Goal: Transaction & Acquisition: Purchase product/service

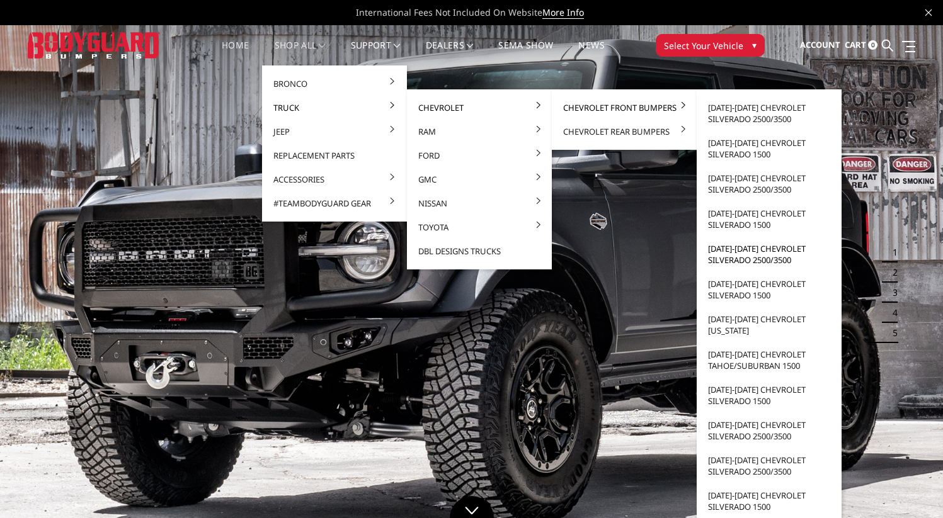
click at [742, 259] on link "[DATE]-[DATE] Chevrolet Silverado 2500/3500" at bounding box center [769, 254] width 135 height 35
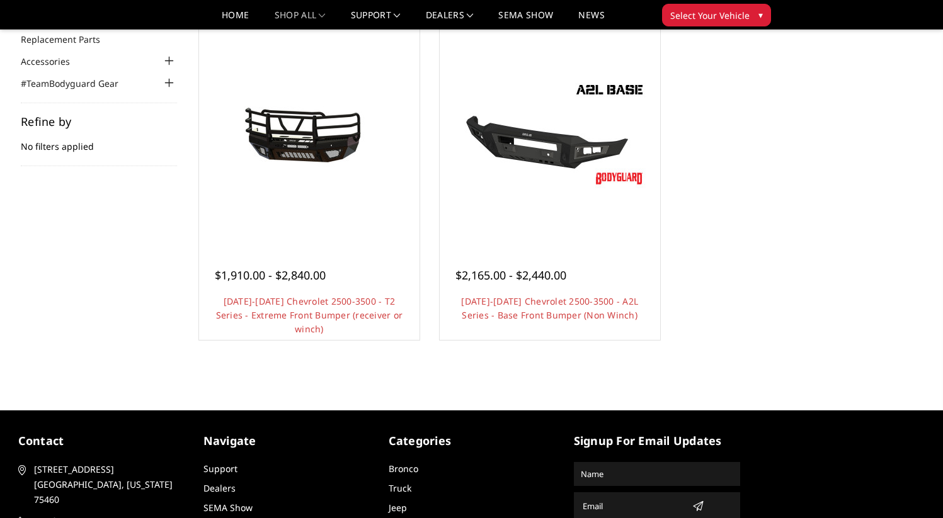
scroll to position [159, 0]
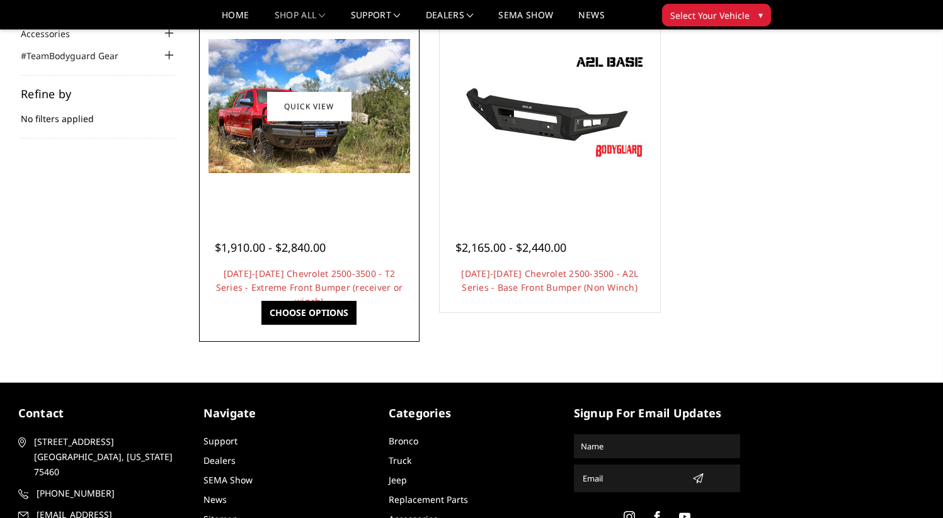
click at [280, 164] on img at bounding box center [309, 106] width 202 height 134
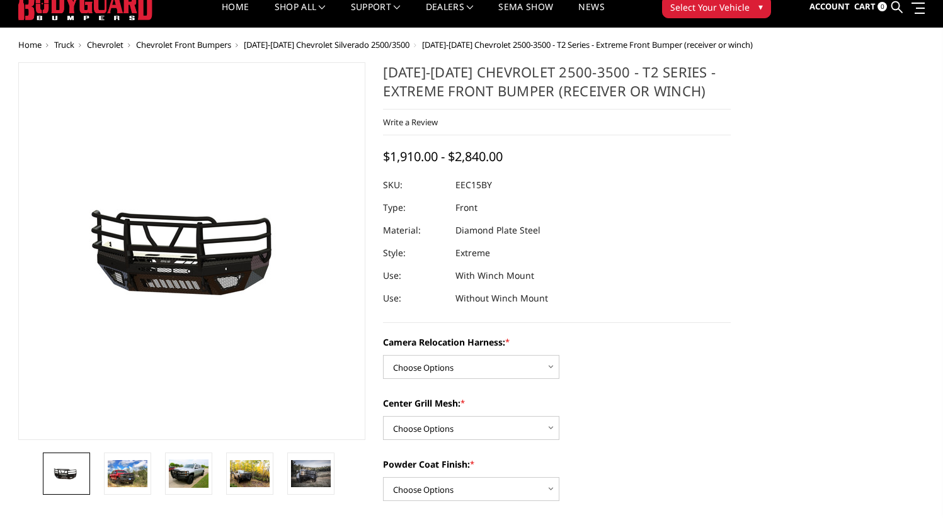
scroll to position [145, 0]
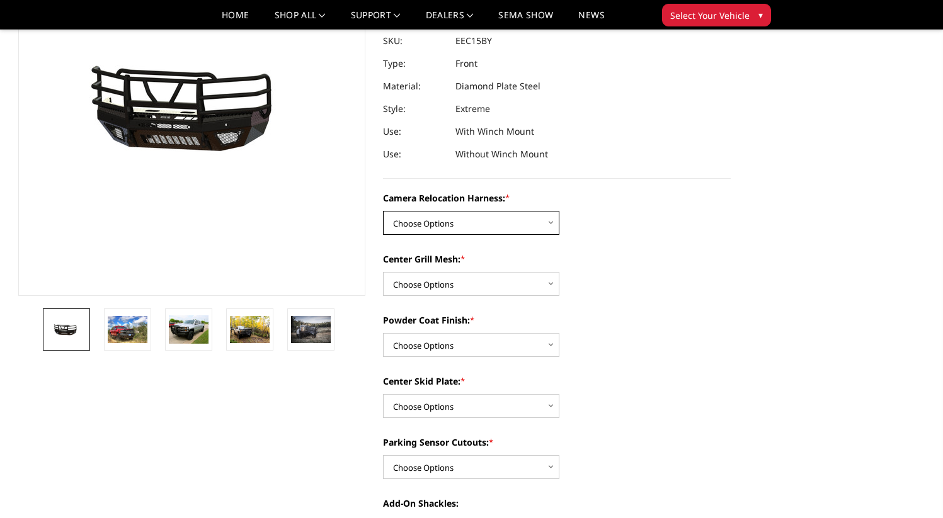
click at [470, 226] on select "Choose Options Without camera harness With camera harness" at bounding box center [471, 223] width 176 height 24
click at [146, 332] on img at bounding box center [128, 329] width 40 height 26
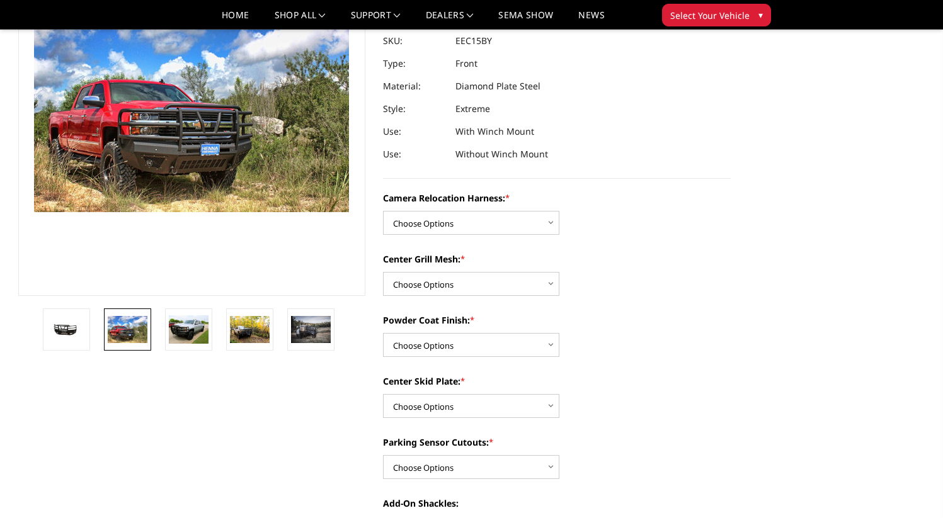
scroll to position [123, 0]
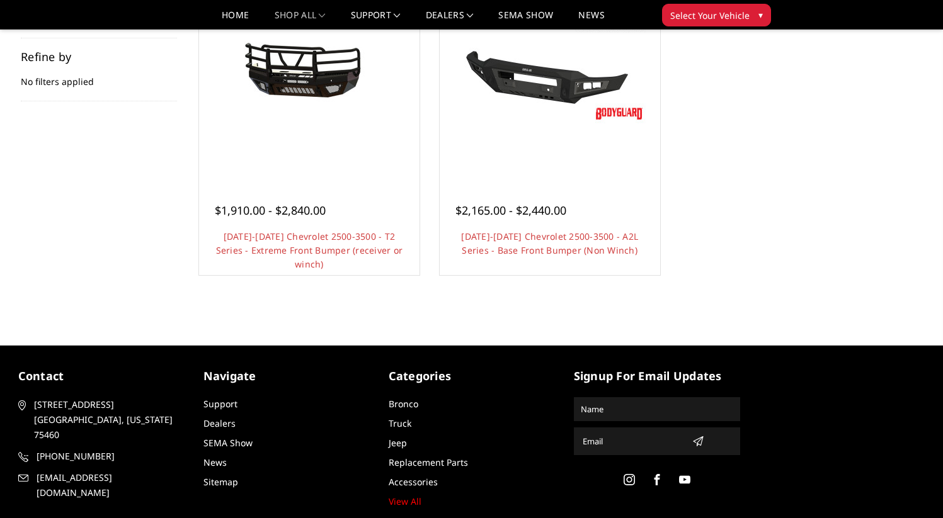
scroll to position [159, 0]
